Goal: Complete application form

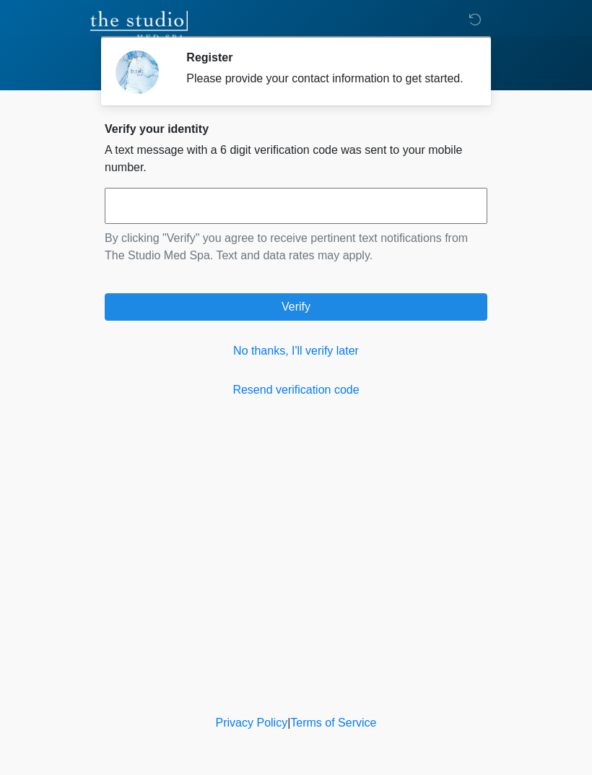
click at [250, 359] on link "No thanks, I'll verify later" at bounding box center [296, 350] width 383 height 17
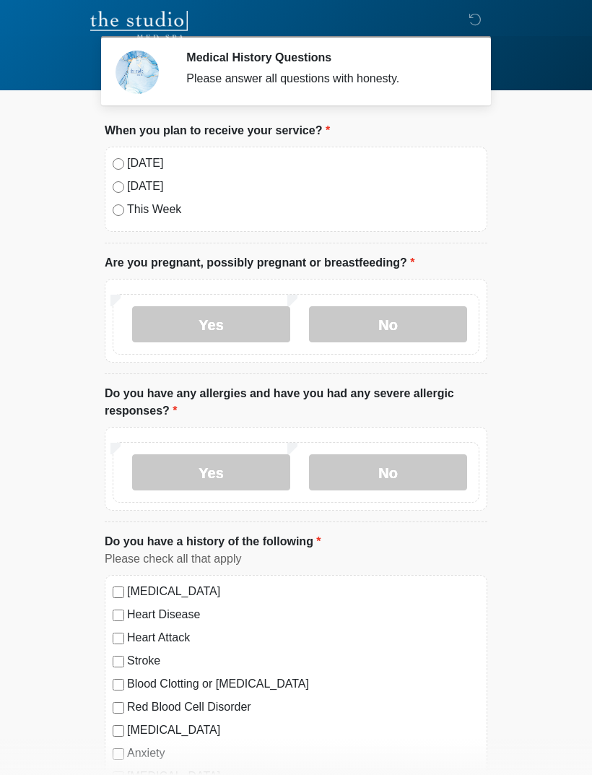
click at [153, 163] on label "[DATE]" at bounding box center [303, 162] width 352 height 17
click at [422, 320] on label "No" at bounding box center [388, 324] width 158 height 36
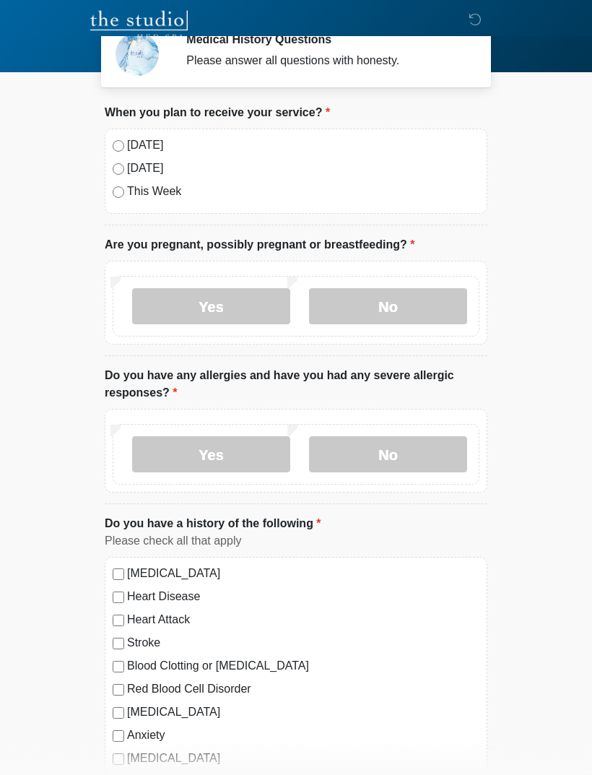
scroll to position [19, 0]
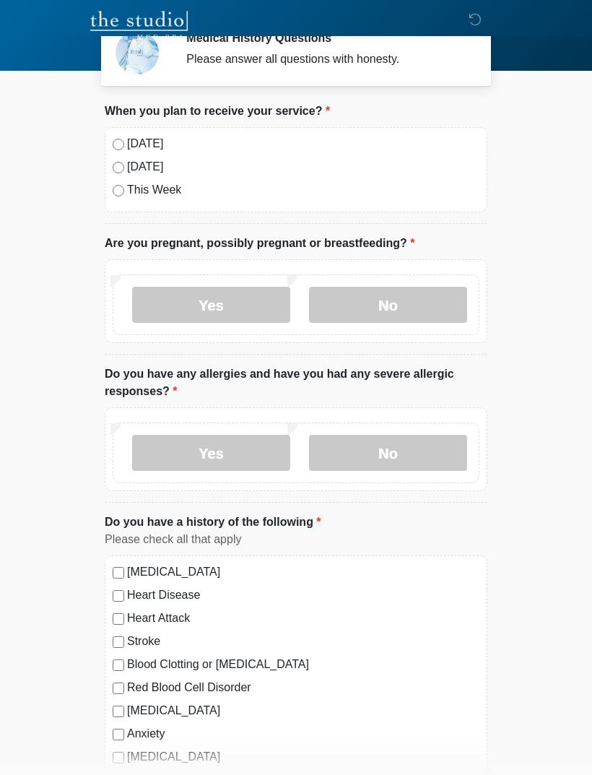
click at [413, 453] on label "No" at bounding box center [388, 453] width 158 height 36
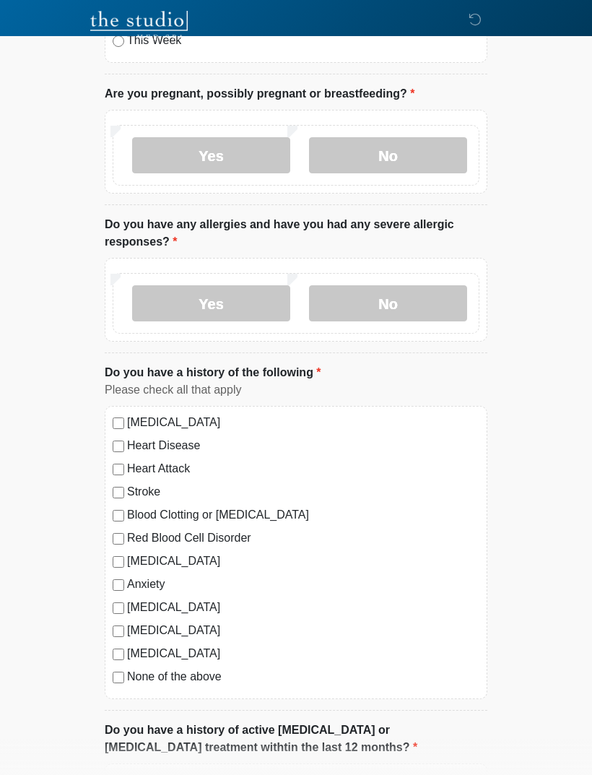
scroll to position [168, 0]
click at [254, 306] on label "Yes" at bounding box center [211, 304] width 158 height 36
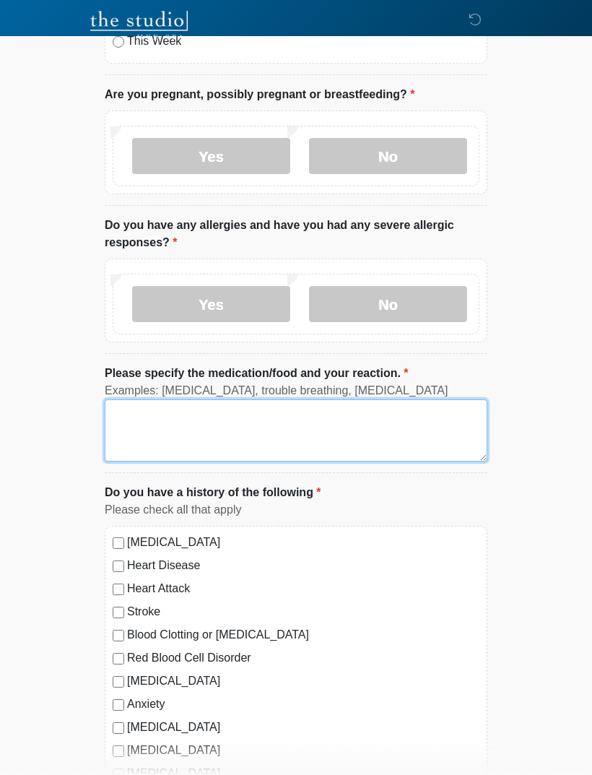
click at [216, 409] on textarea "Please specify the medication/food and your reaction." at bounding box center [296, 430] width 383 height 62
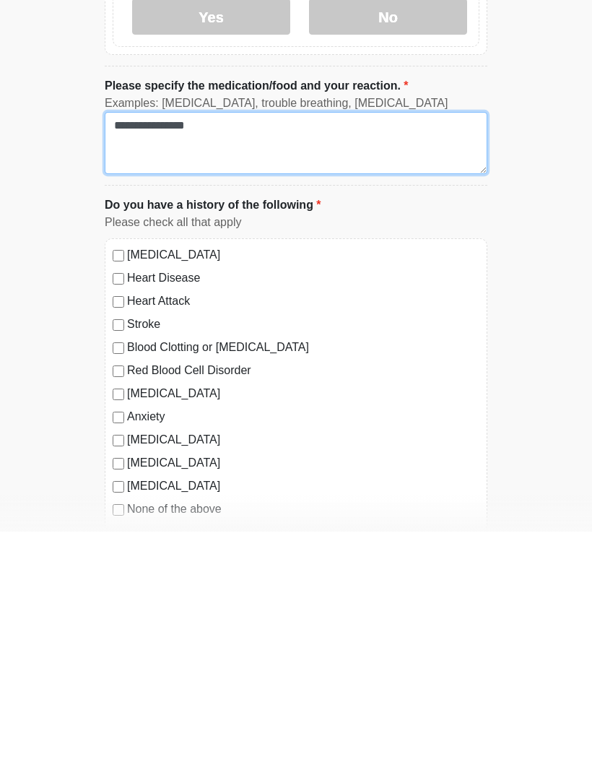
scroll to position [214, 0]
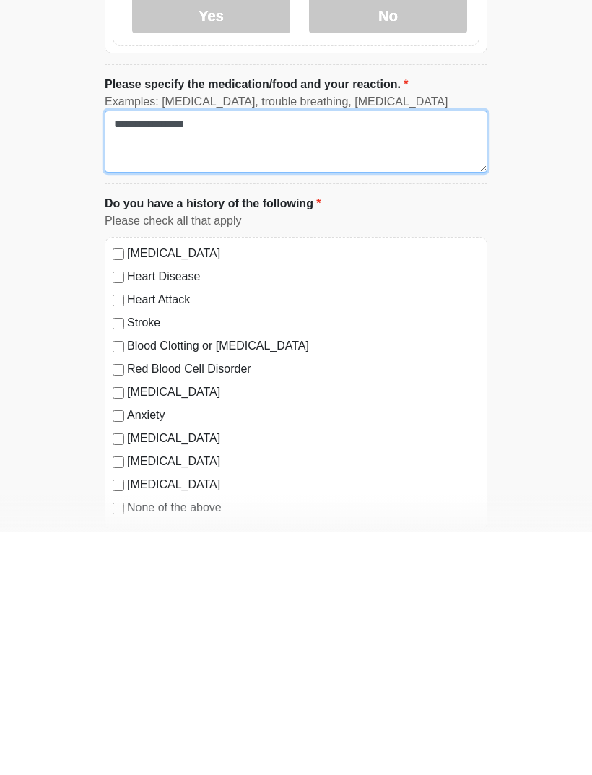
type textarea "**********"
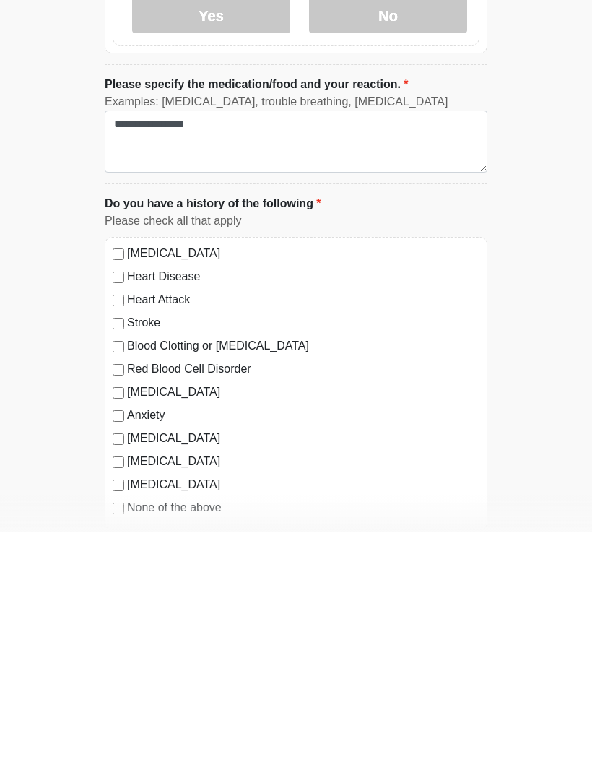
click at [120, 520] on div "[MEDICAL_DATA] Heart Disease Heart Attack Stroke Blood Clotting or [MEDICAL_DAT…" at bounding box center [296, 626] width 383 height 293
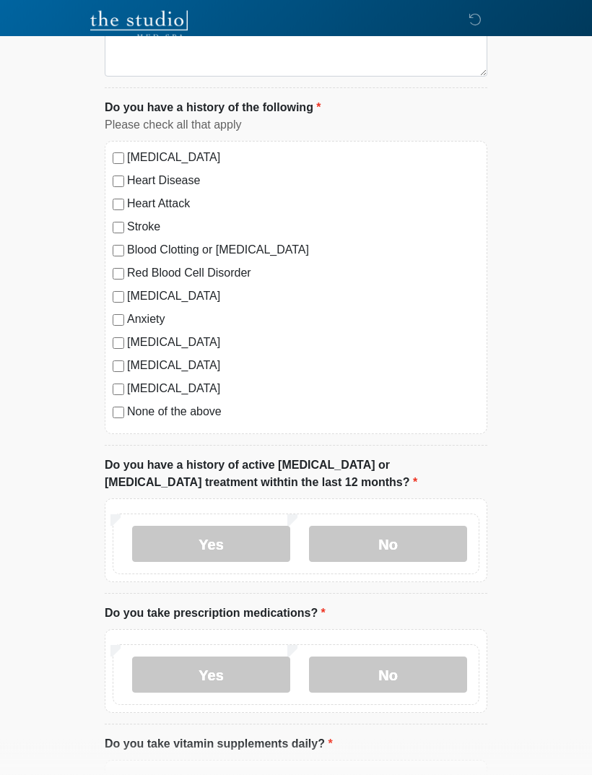
scroll to position [555, 0]
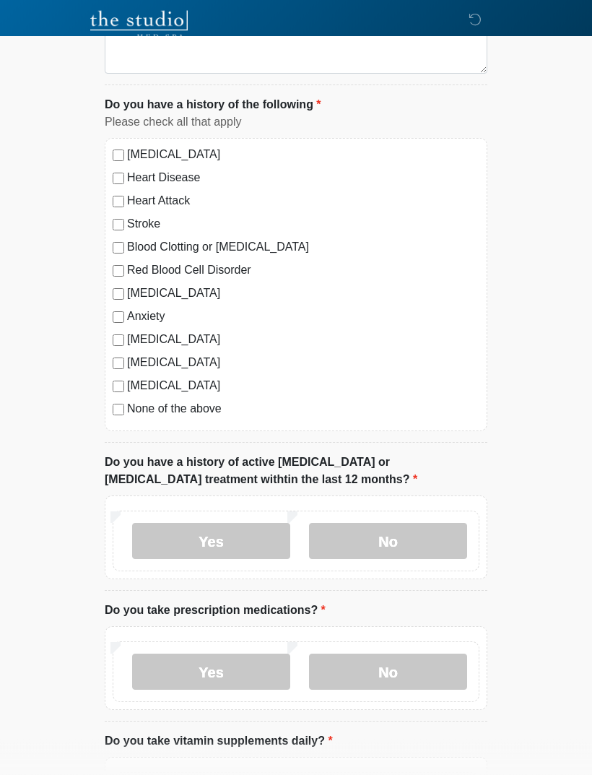
click at [448, 533] on label "No" at bounding box center [388, 541] width 158 height 36
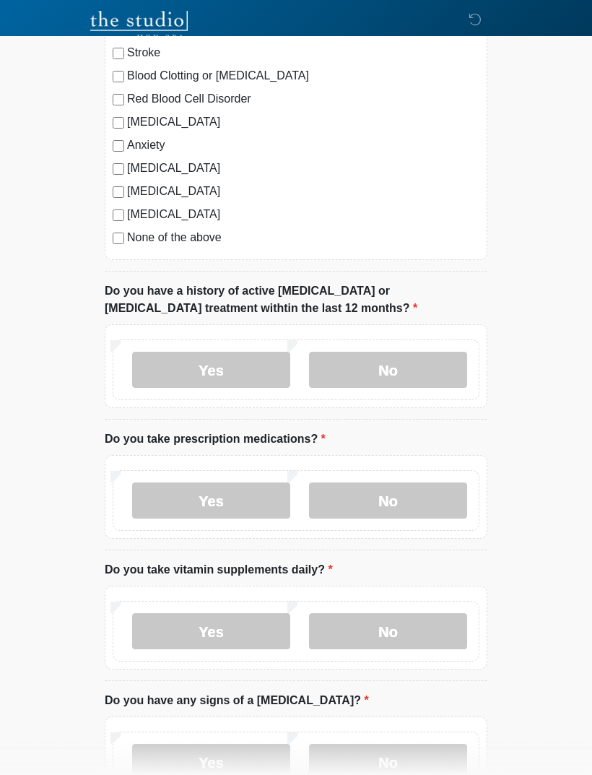
scroll to position [730, 0]
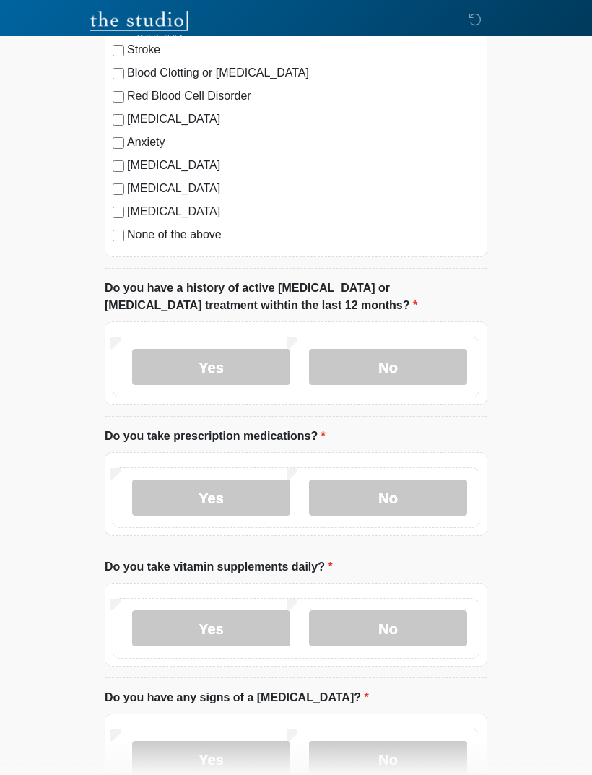
click at [161, 507] on label "Yes" at bounding box center [211, 497] width 158 height 36
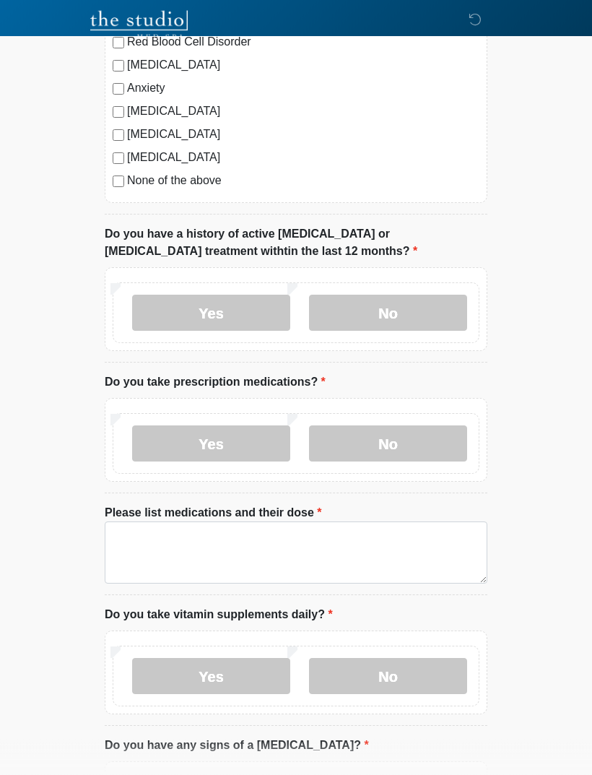
scroll to position [784, 0]
click at [334, 435] on label "No" at bounding box center [388, 443] width 158 height 36
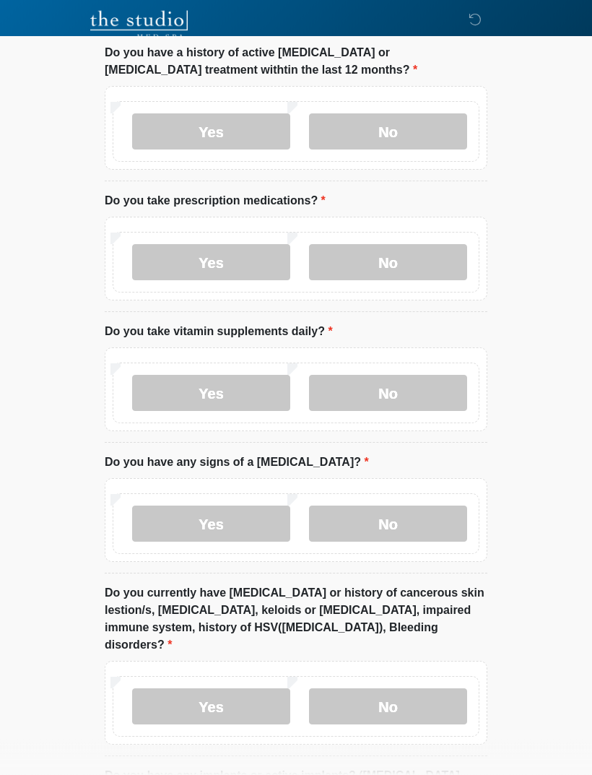
scroll to position [964, 0]
click at [180, 387] on label "Yes" at bounding box center [211, 394] width 158 height 36
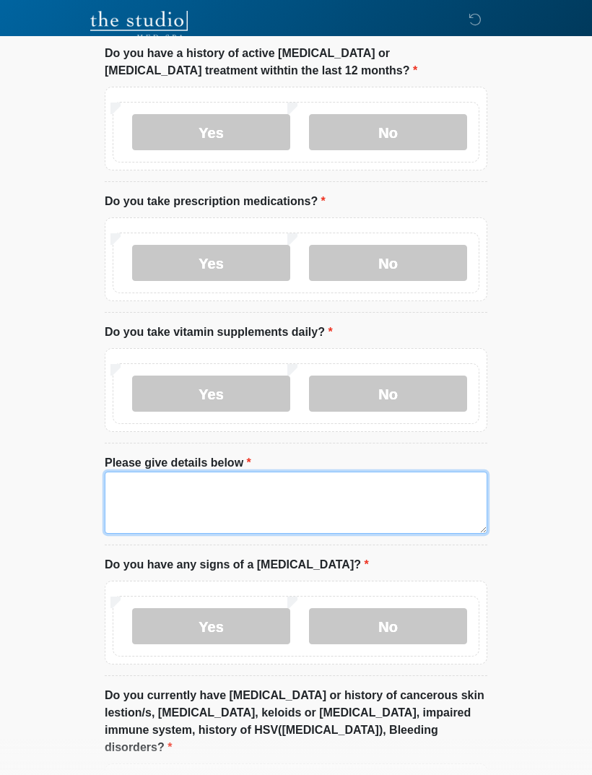
click at [177, 496] on textarea "Please give details below" at bounding box center [296, 502] width 383 height 62
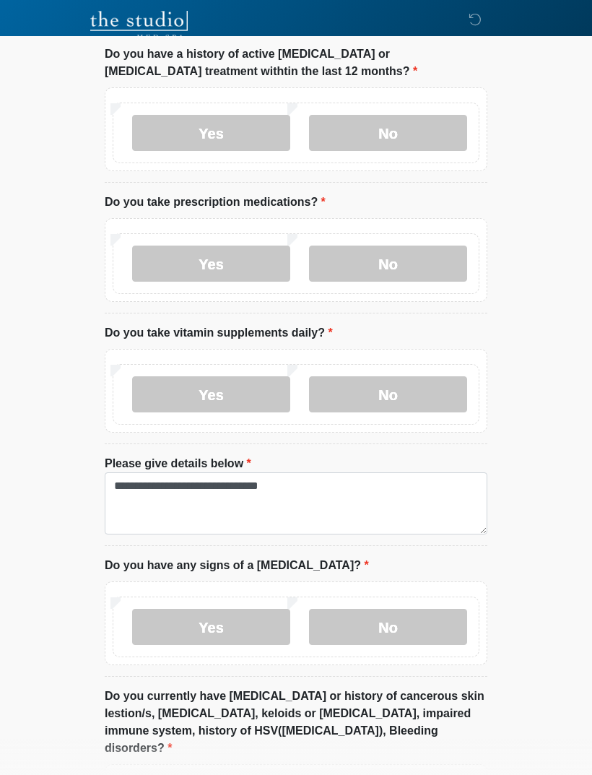
scroll to position [964, 0]
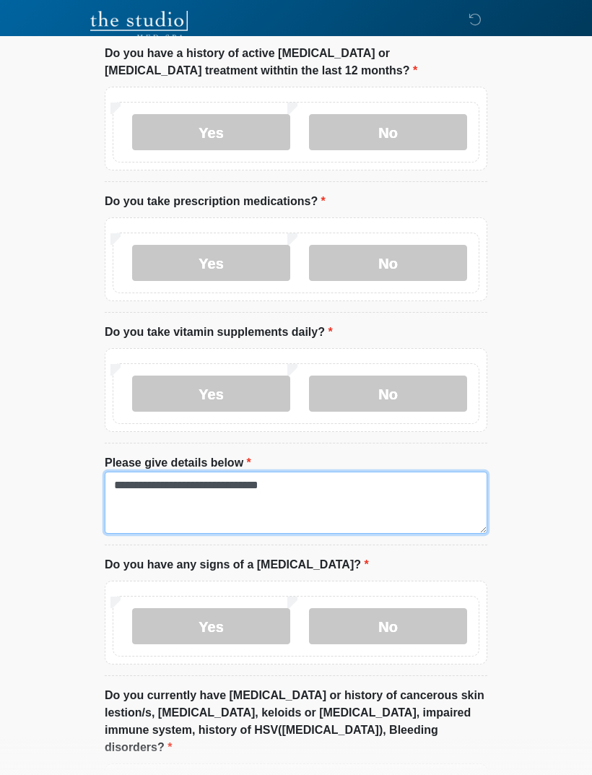
click at [449, 518] on textarea "**********" at bounding box center [296, 502] width 383 height 62
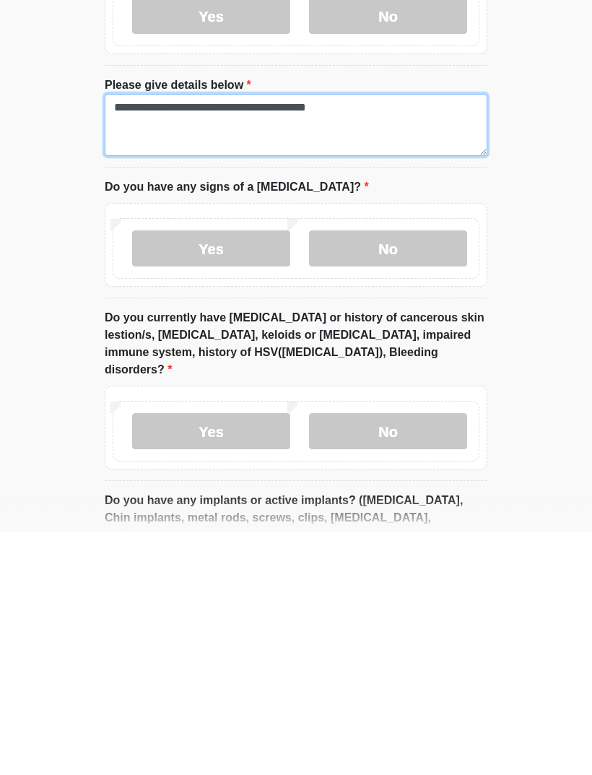
scroll to position [1106, 0]
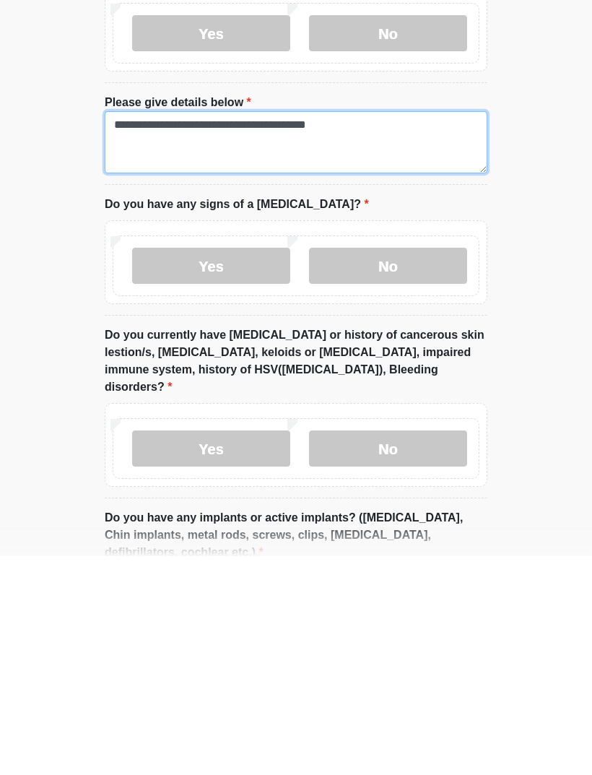
type textarea "**********"
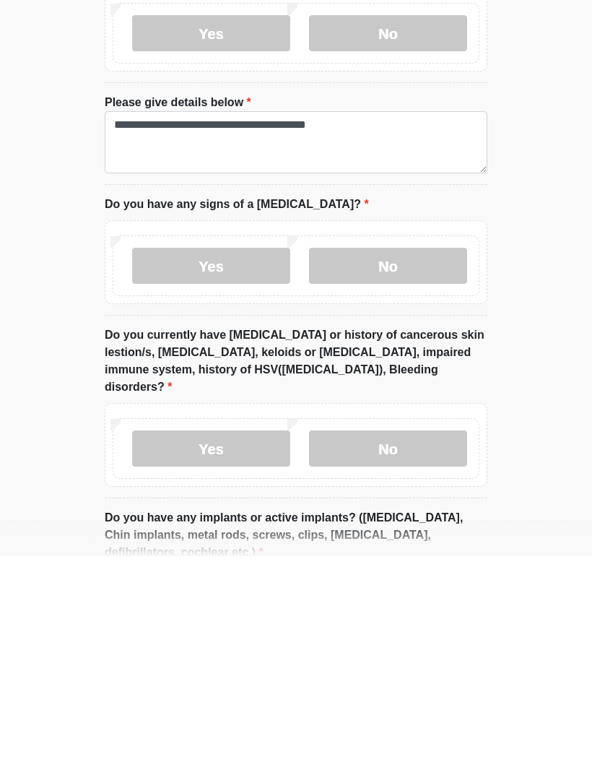
click at [406, 466] on label "No" at bounding box center [388, 484] width 158 height 36
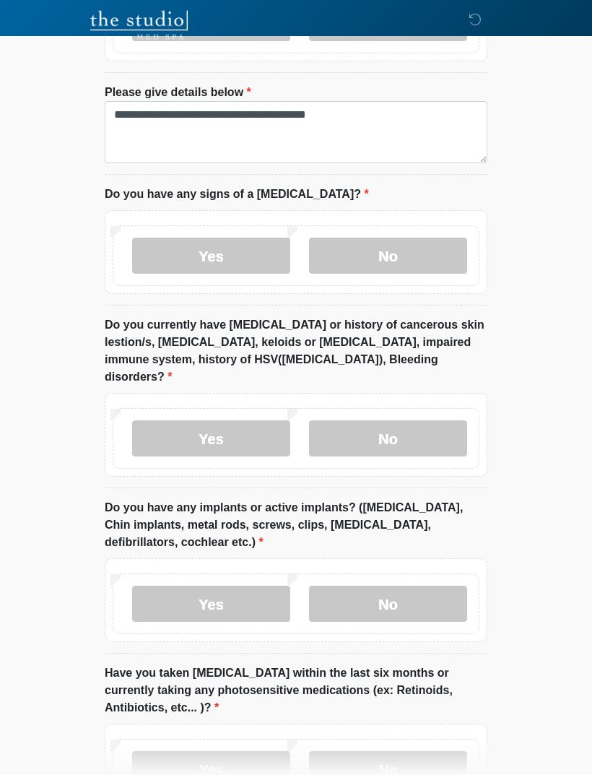
click at [263, 421] on label "Yes" at bounding box center [211, 439] width 158 height 36
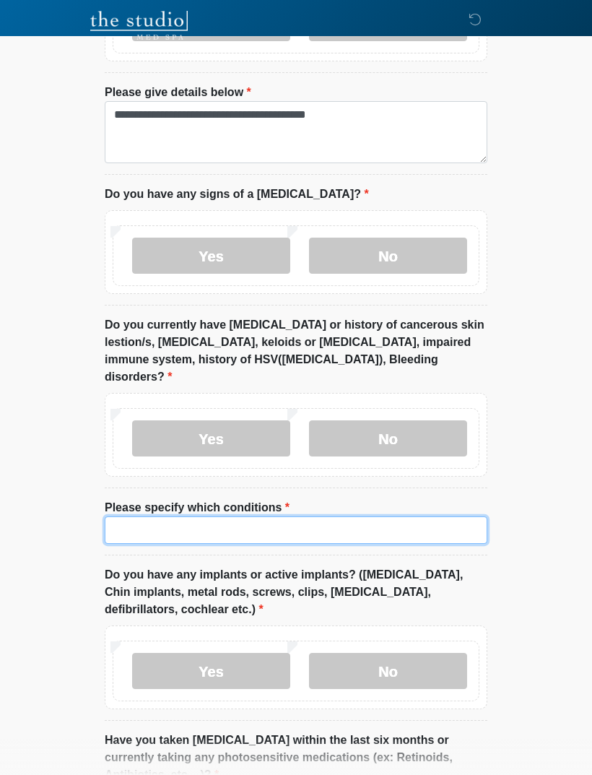
click at [286, 516] on input "Please specify which conditions" at bounding box center [296, 529] width 383 height 27
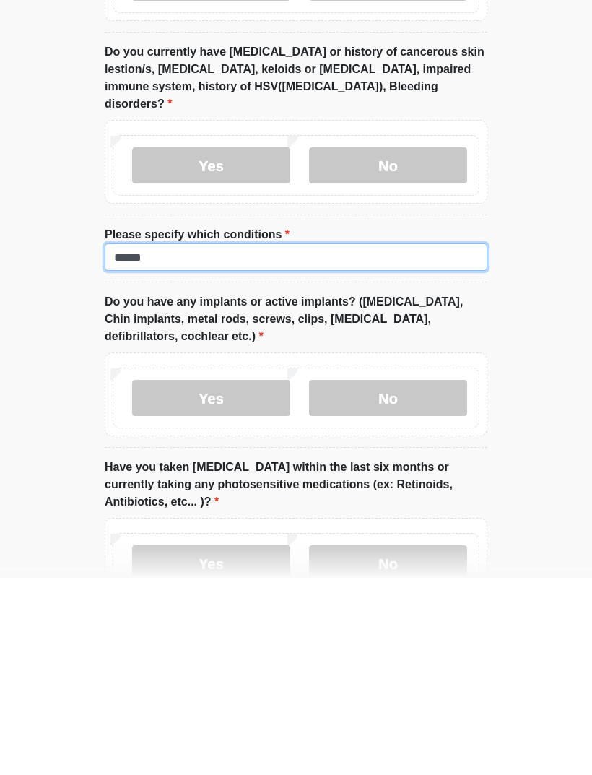
scroll to position [1412, 0]
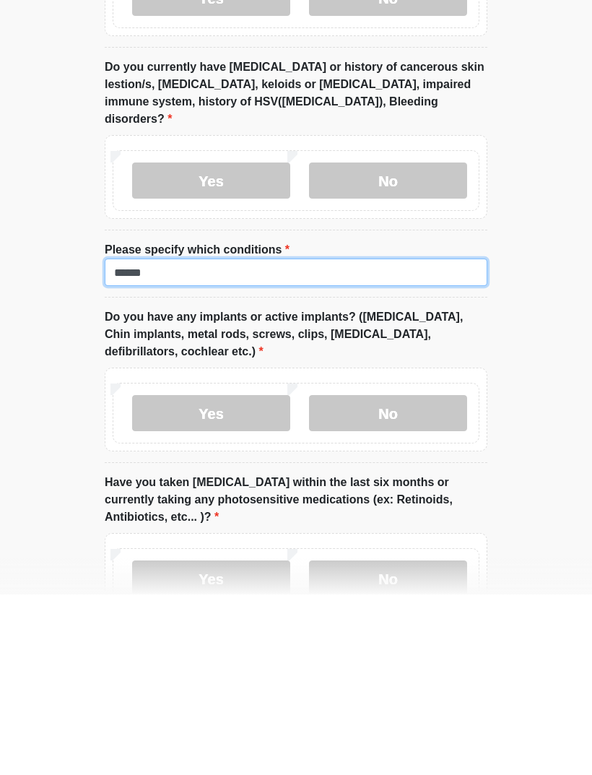
type input "******"
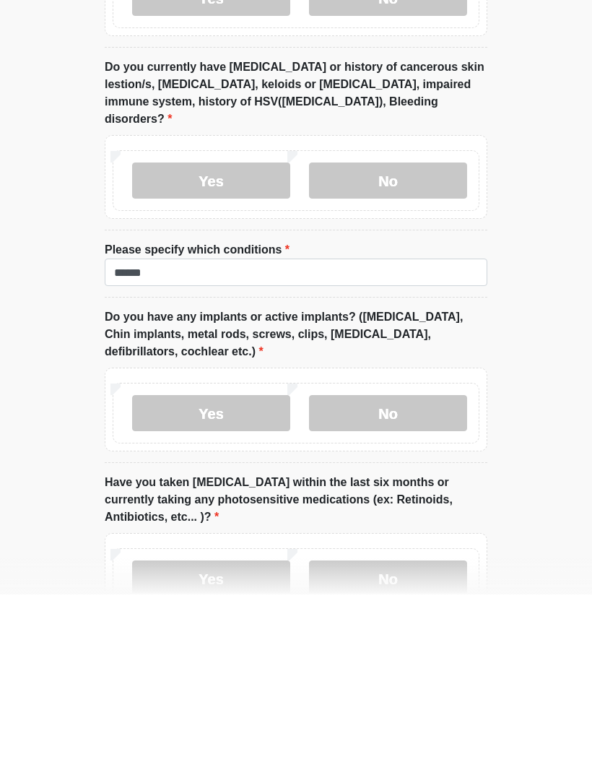
click at [401, 575] on label "No" at bounding box center [388, 593] width 158 height 36
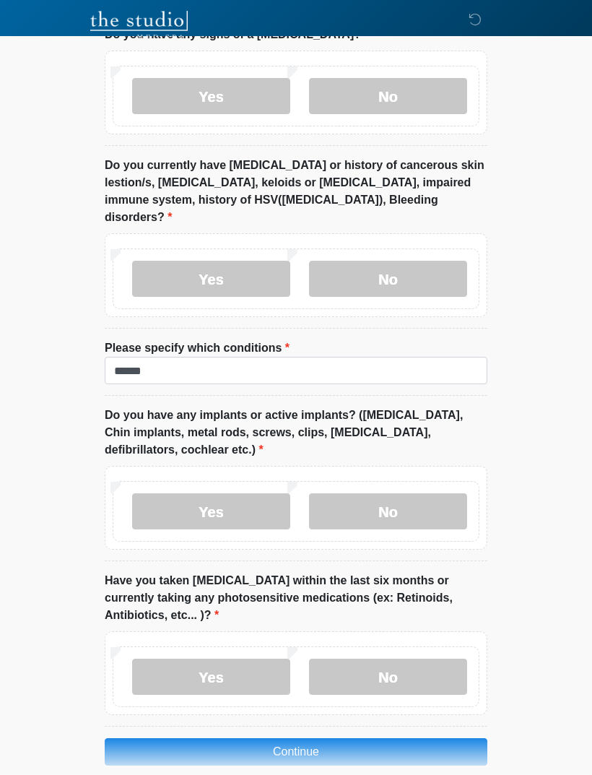
click at [436, 658] on label "No" at bounding box center [388, 676] width 158 height 36
click at [445, 738] on button "Continue" at bounding box center [296, 751] width 383 height 27
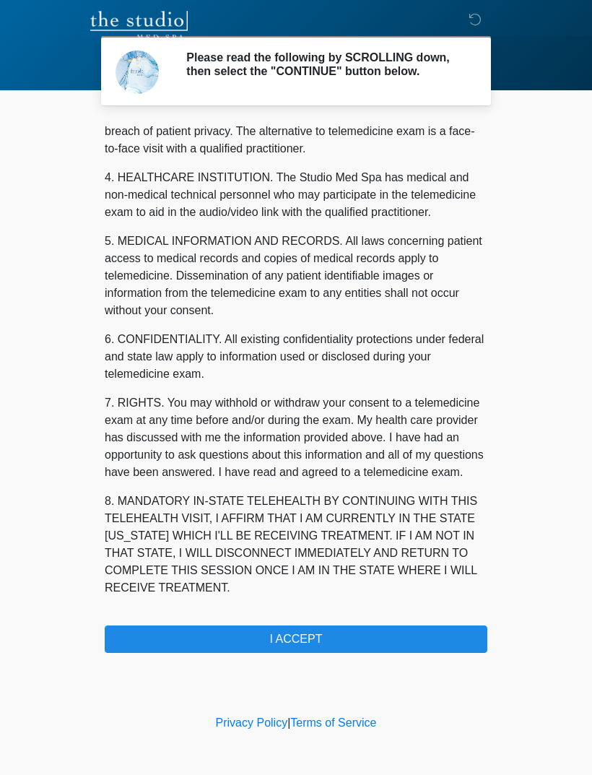
scroll to position [369, 0]
click at [389, 643] on button "I ACCEPT" at bounding box center [296, 638] width 383 height 27
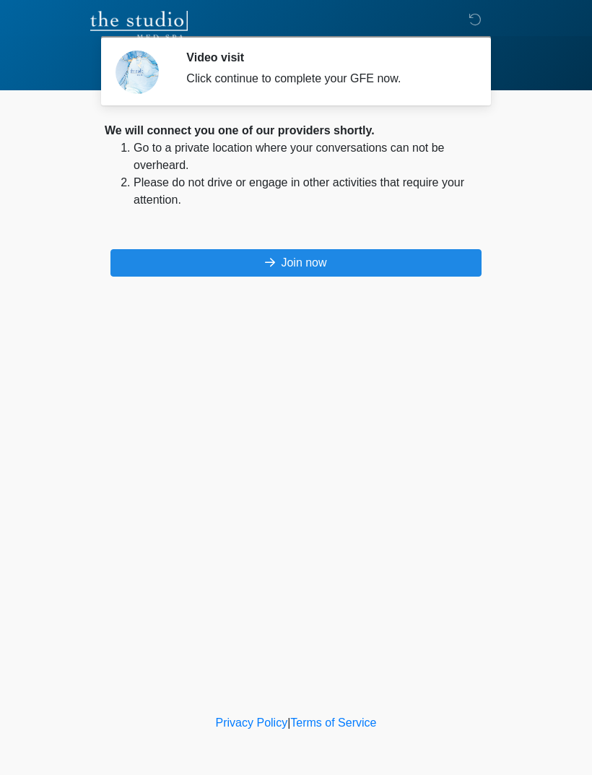
click at [423, 261] on button "Join now" at bounding box center [295, 262] width 371 height 27
